Goal: Task Accomplishment & Management: Manage account settings

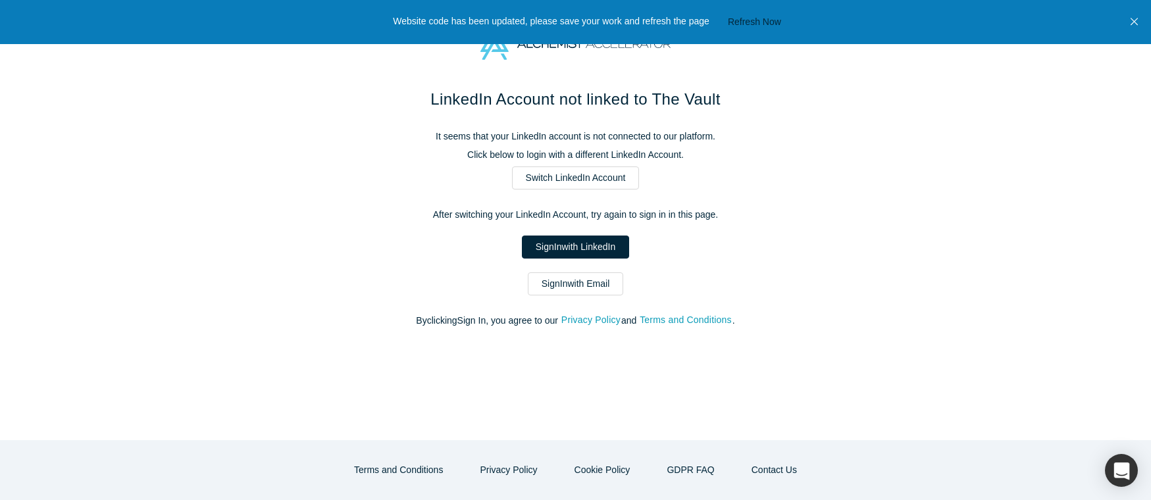
click at [981, 157] on div "LinkedIn Account not linked to The Vault It seems that your LinkedIn account is…" at bounding box center [575, 264] width 1151 height 353
click at [889, 159] on div "LinkedIn Account not linked to The Vault It seems that your LinkedIn account is…" at bounding box center [575, 264] width 1151 height 353
click at [803, 64] on div at bounding box center [575, 44] width 1151 height 88
click at [769, 24] on button "Refresh Now" at bounding box center [754, 22] width 63 height 16
